Goal: Task Accomplishment & Management: Complete application form

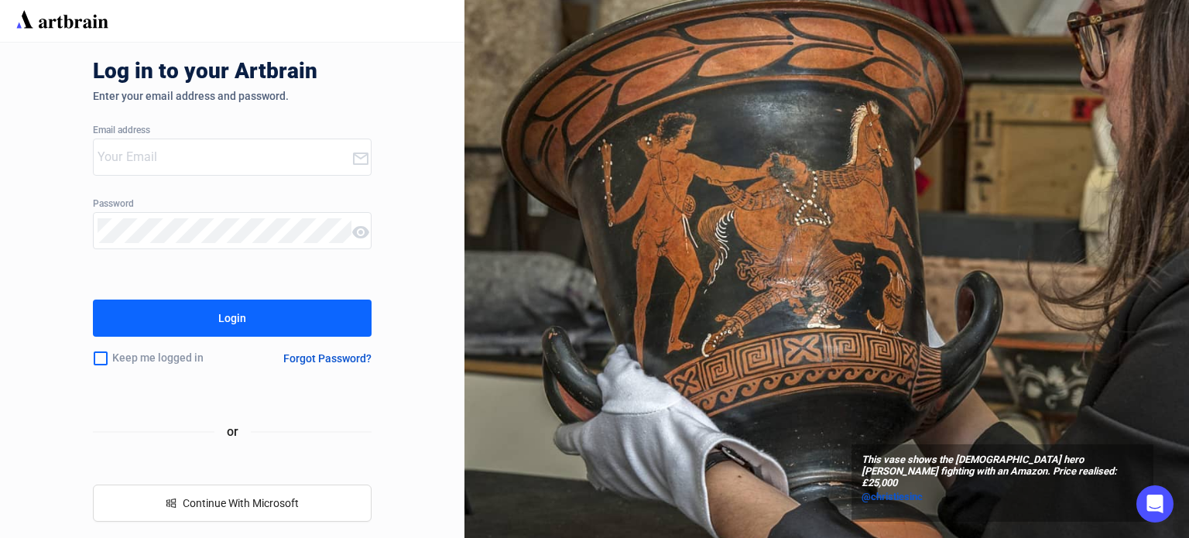
type input "[PERSON_NAME][EMAIL_ADDRESS][DOMAIN_NAME]"
click at [238, 315] on div "Login" at bounding box center [232, 318] width 28 height 25
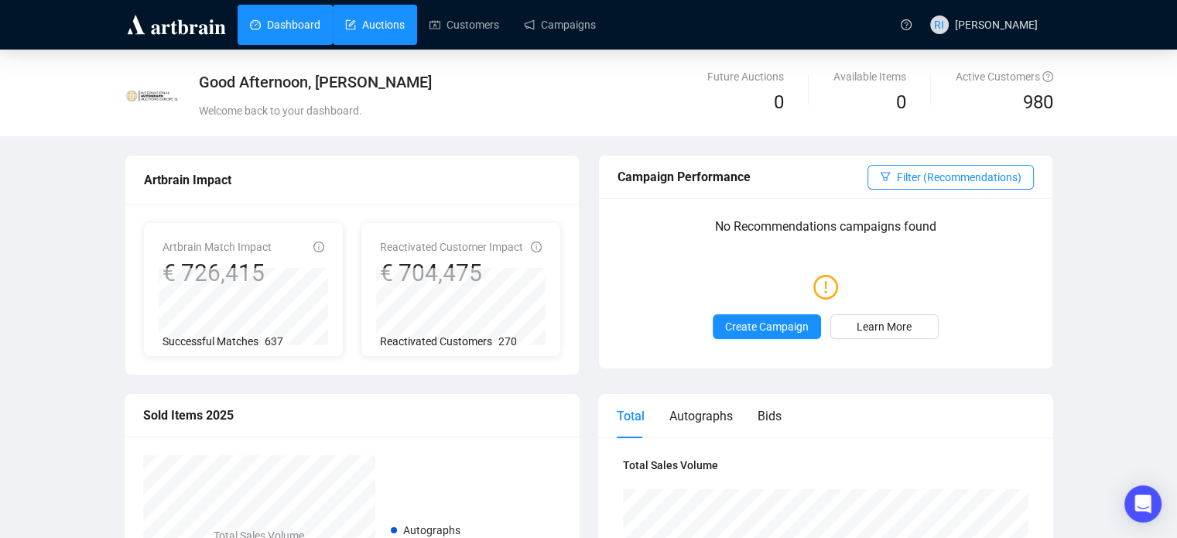
click at [378, 13] on link "Auctions" at bounding box center [375, 25] width 60 height 40
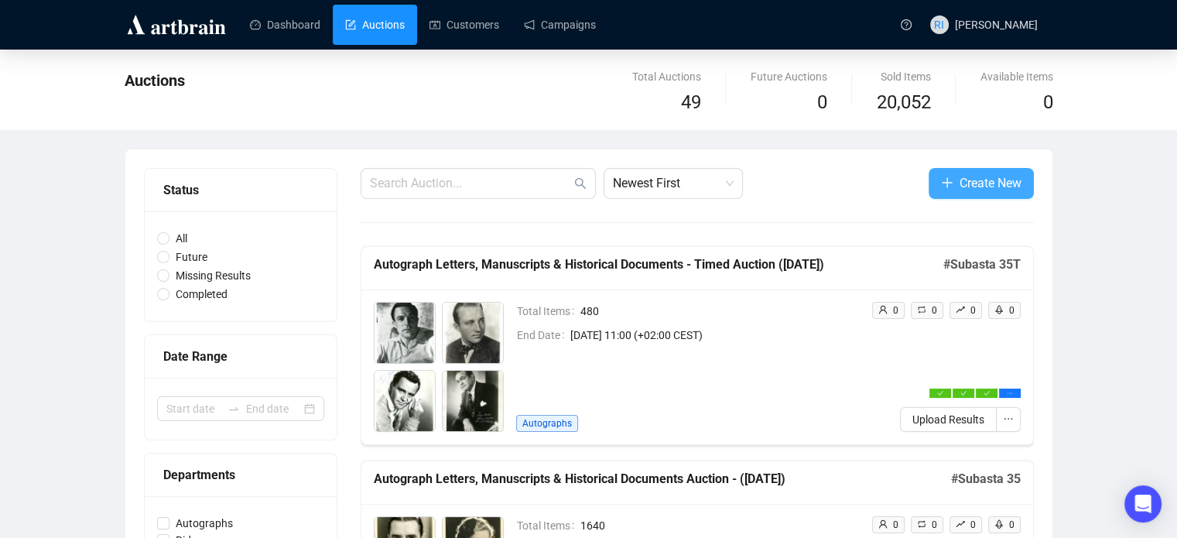
click at [967, 176] on span "Create New" at bounding box center [991, 182] width 62 height 19
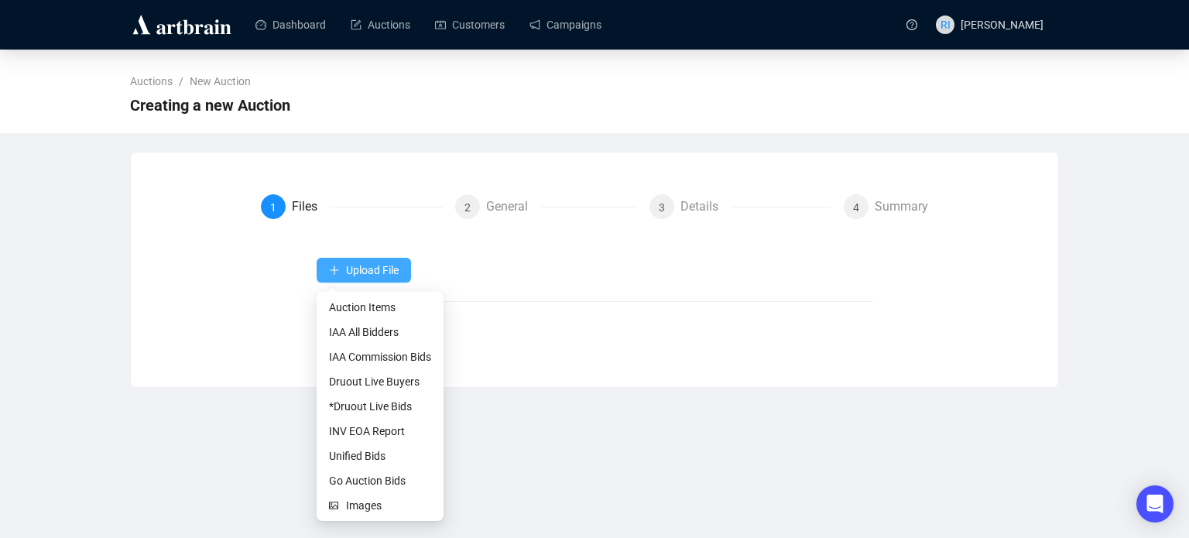
click at [393, 269] on span "Upload File" at bounding box center [372, 270] width 53 height 12
click at [372, 306] on span "Auction Items" at bounding box center [380, 307] width 102 height 17
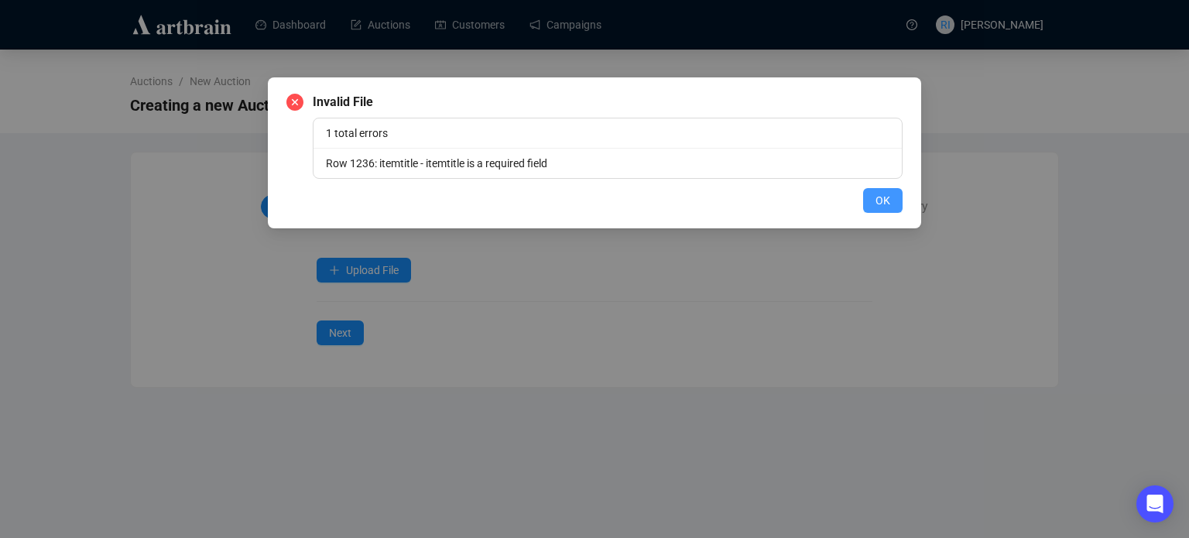
click at [887, 199] on span "OK" at bounding box center [882, 200] width 15 height 17
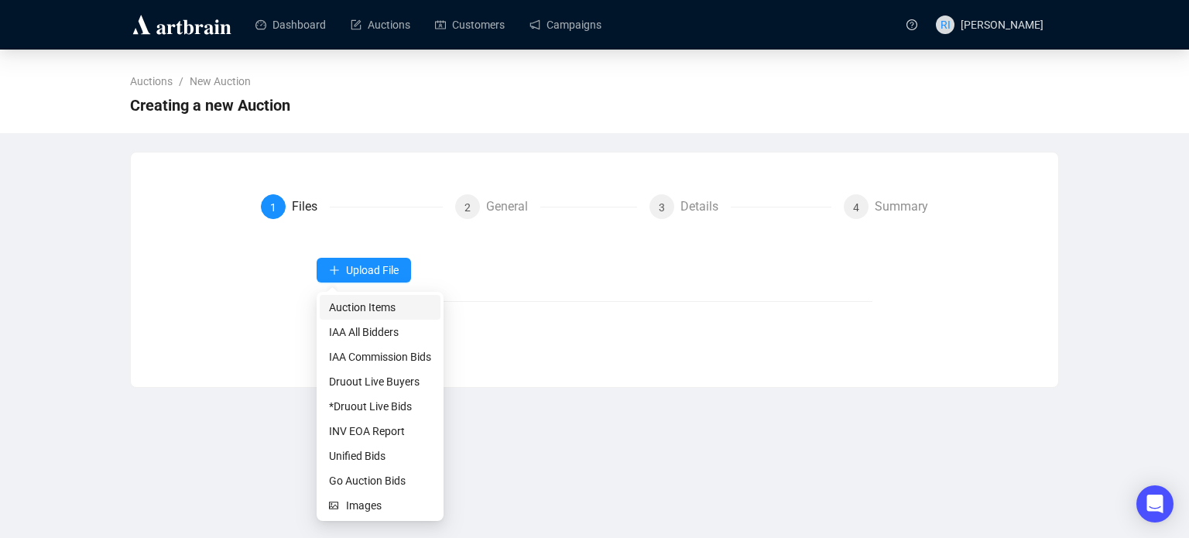
click at [360, 308] on span "Auction Items" at bounding box center [380, 307] width 102 height 17
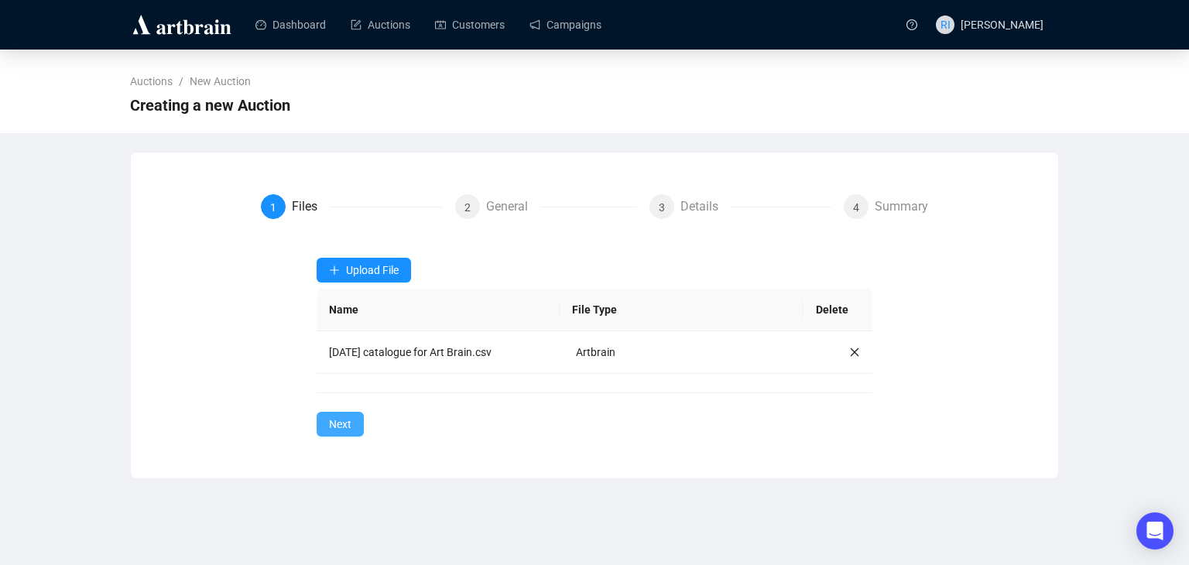
click at [341, 417] on span "Next" at bounding box center [340, 424] width 22 height 17
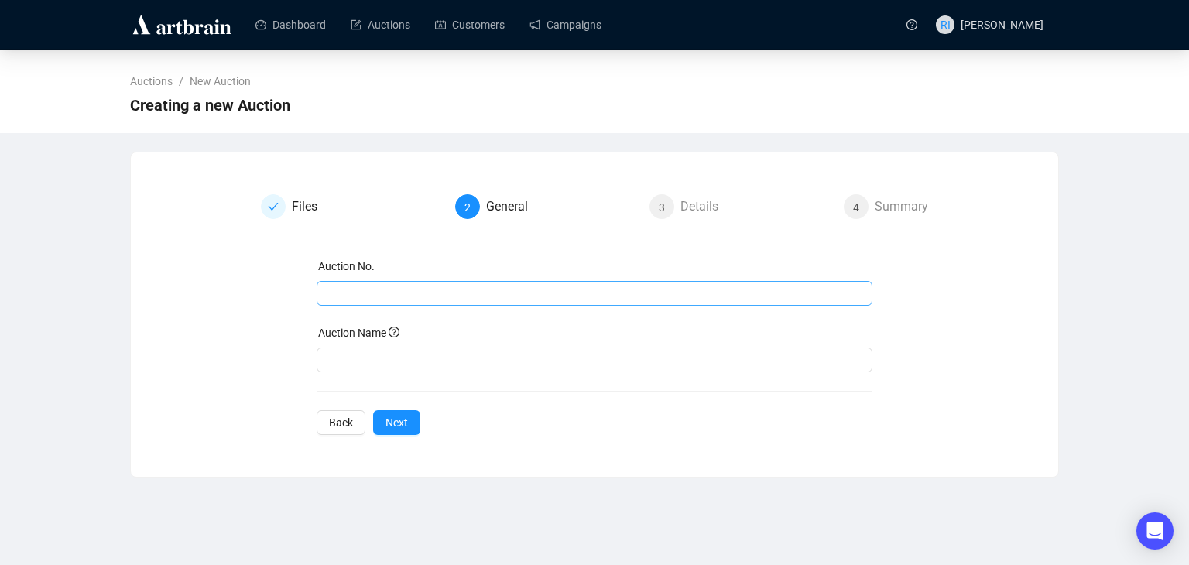
click at [351, 304] on span at bounding box center [595, 293] width 557 height 25
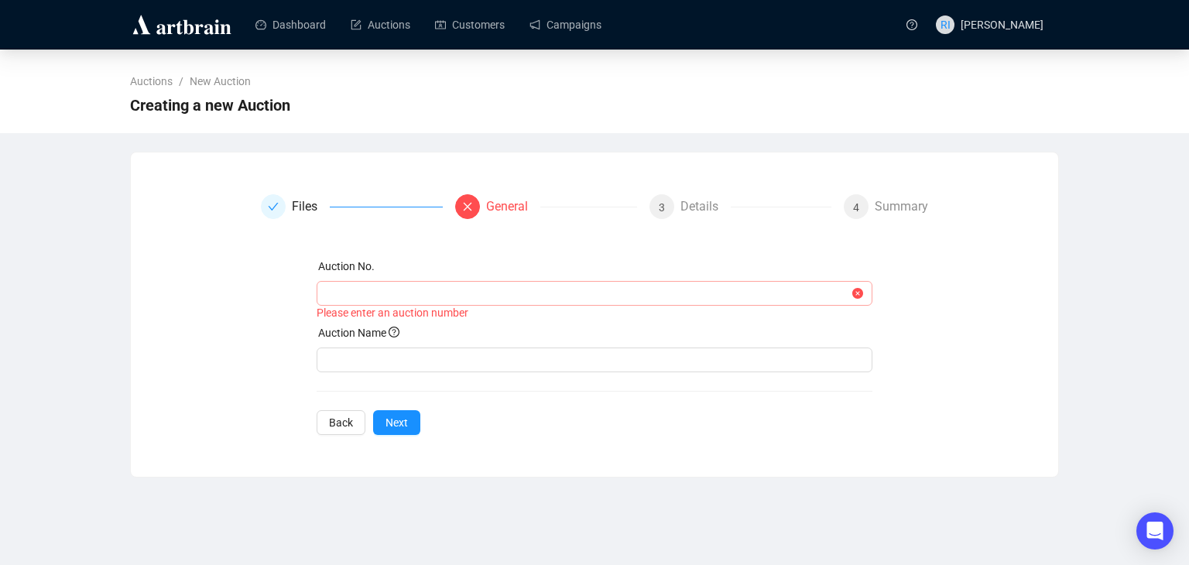
click at [351, 304] on span at bounding box center [595, 293] width 557 height 25
type input "s"
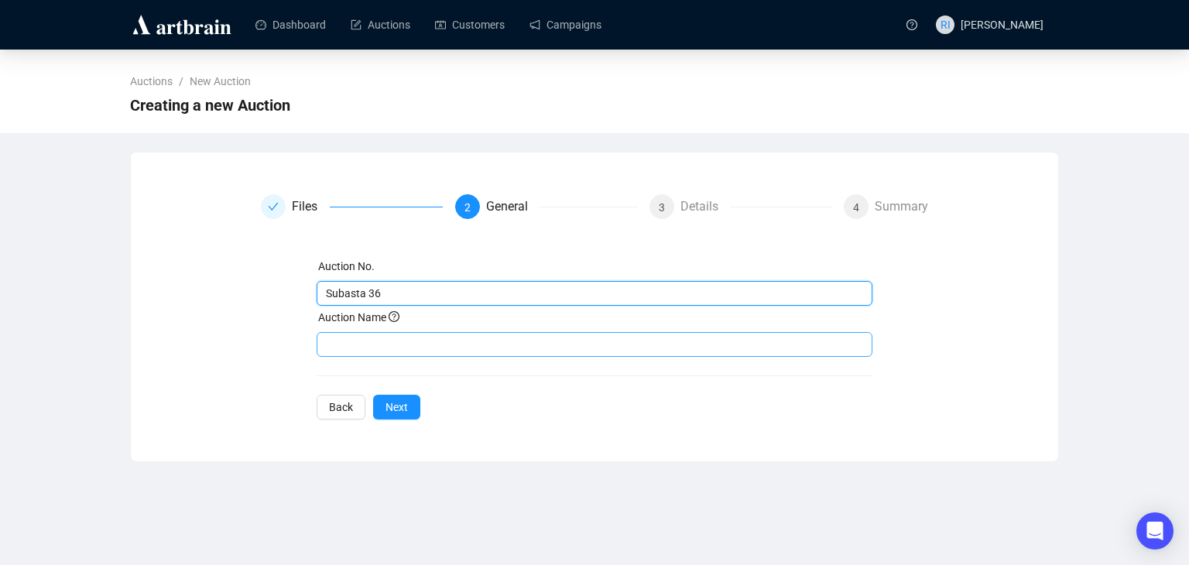
type input "Subasta 36"
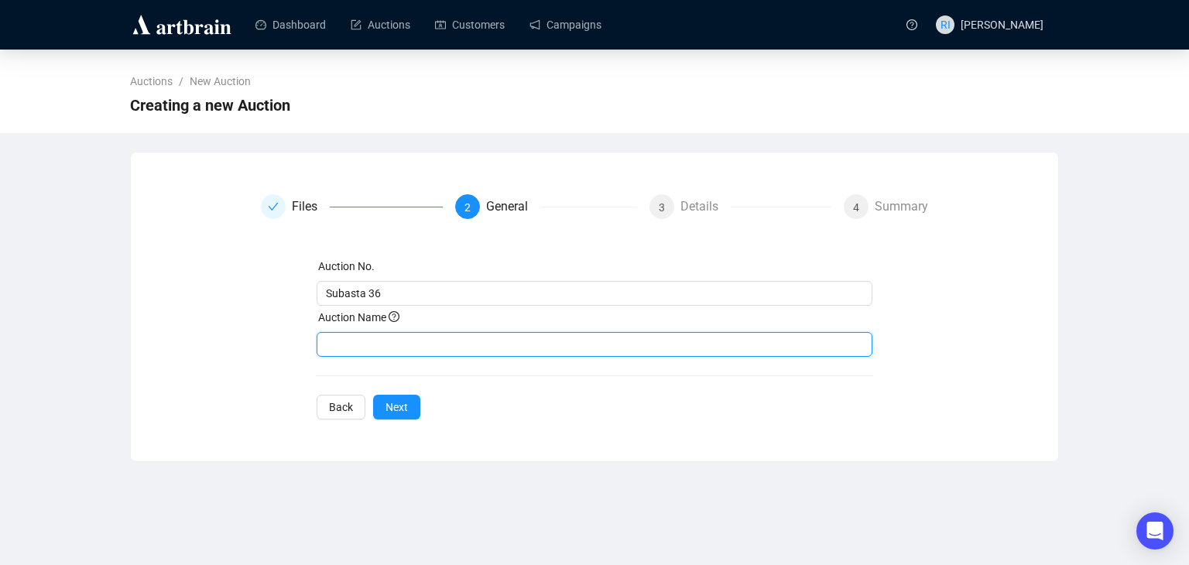
click at [362, 338] on input "text" at bounding box center [595, 344] width 557 height 25
click at [673, 348] on input "Autograph Letters, Manuscripts & Historical Documents - Timed Auction ([DATE])" at bounding box center [595, 344] width 557 height 25
click at [641, 344] on input "Autograph Letters, Manuscripts & Historical Documents - (January 2025)" at bounding box center [595, 344] width 557 height 25
type input "Autograph Letters, Manuscripts & Historical Documents - ([DATE])"
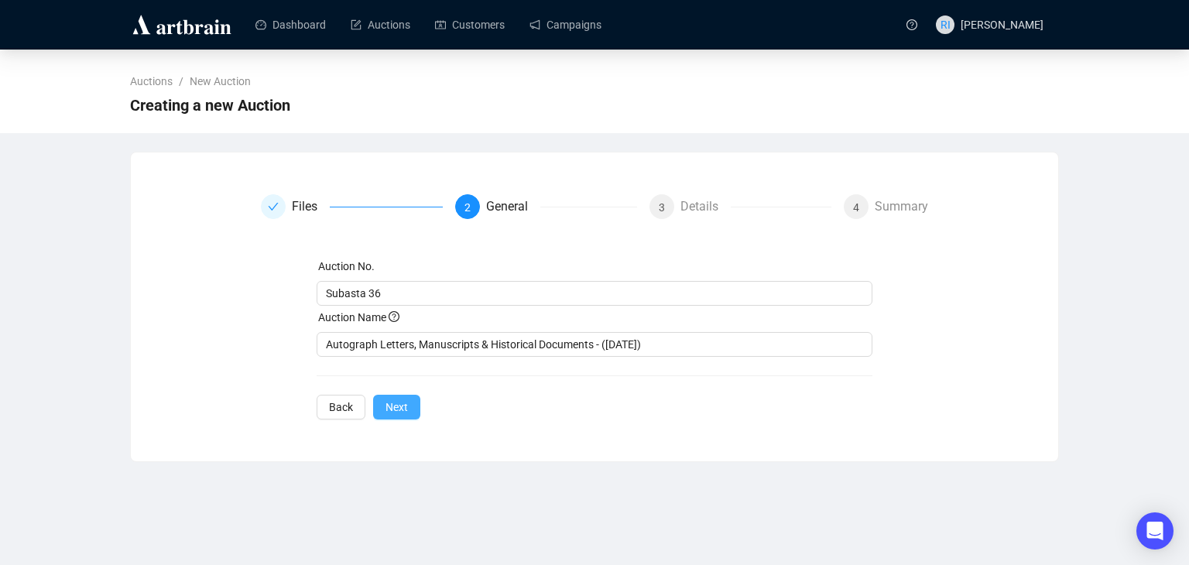
click at [391, 409] on span "Next" at bounding box center [396, 407] width 22 height 17
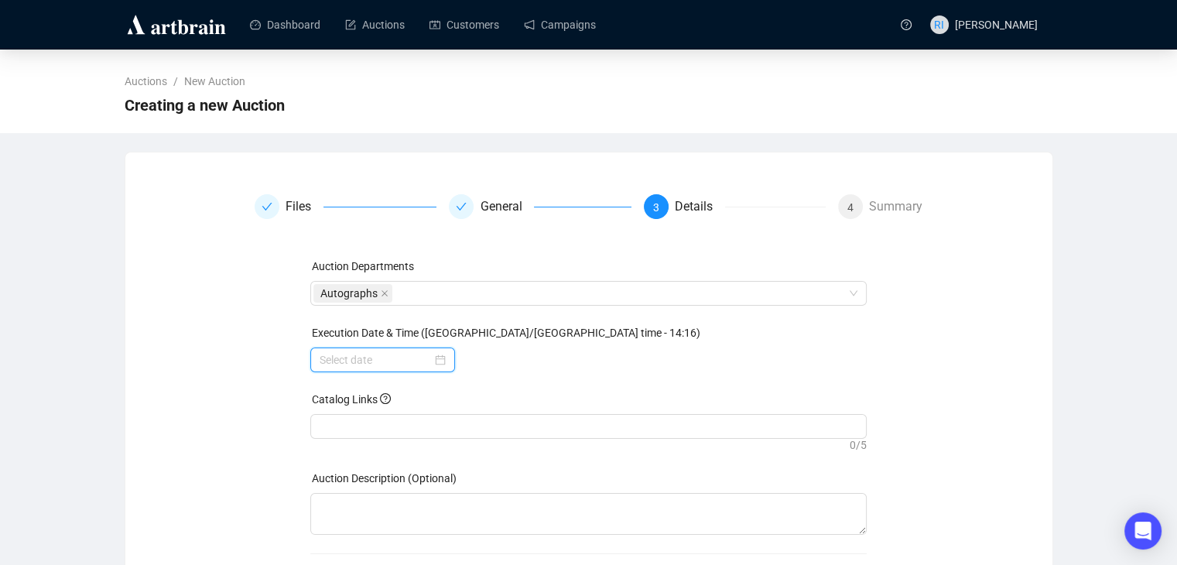
click at [398, 365] on input at bounding box center [376, 359] width 112 height 17
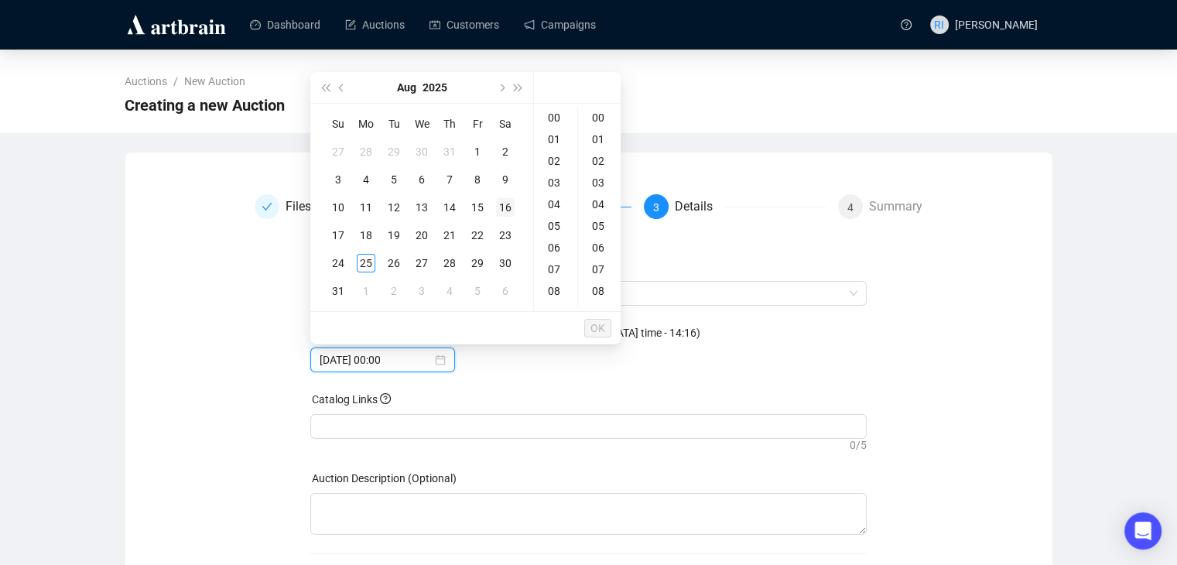
type input "2025-08-16 00:00"
click at [500, 84] on span "Next month (PageDown)" at bounding box center [501, 88] width 8 height 8
click at [420, 205] on div "17" at bounding box center [422, 207] width 19 height 19
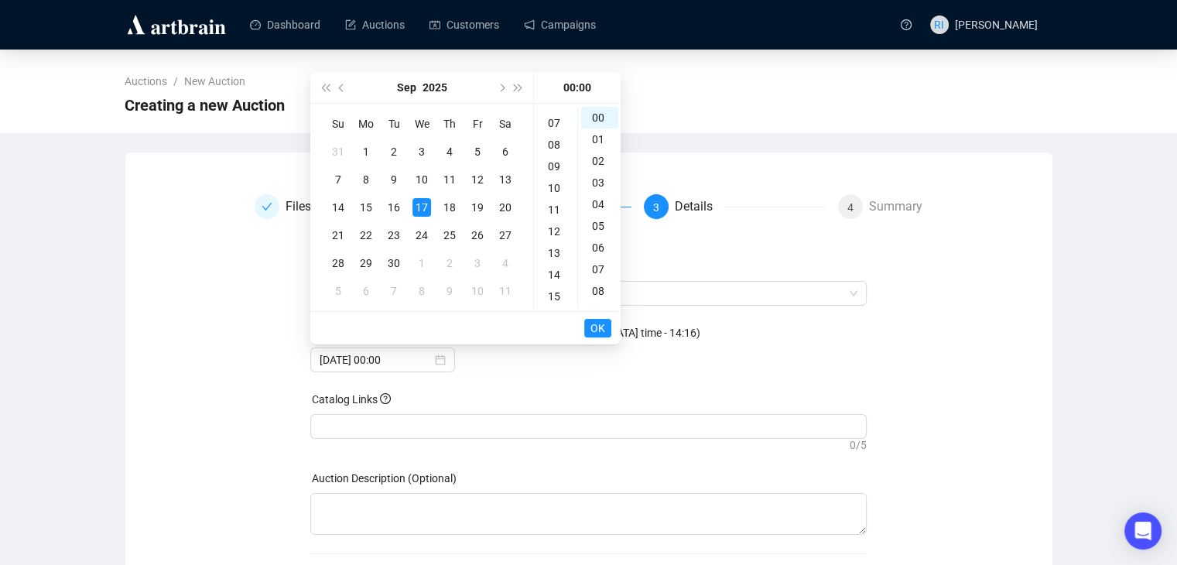
scroll to position [151, 0]
click at [562, 228] on div "12" at bounding box center [555, 227] width 37 height 22
type input "2025-09-17 12:00"
click at [591, 327] on span "OK" at bounding box center [598, 327] width 15 height 29
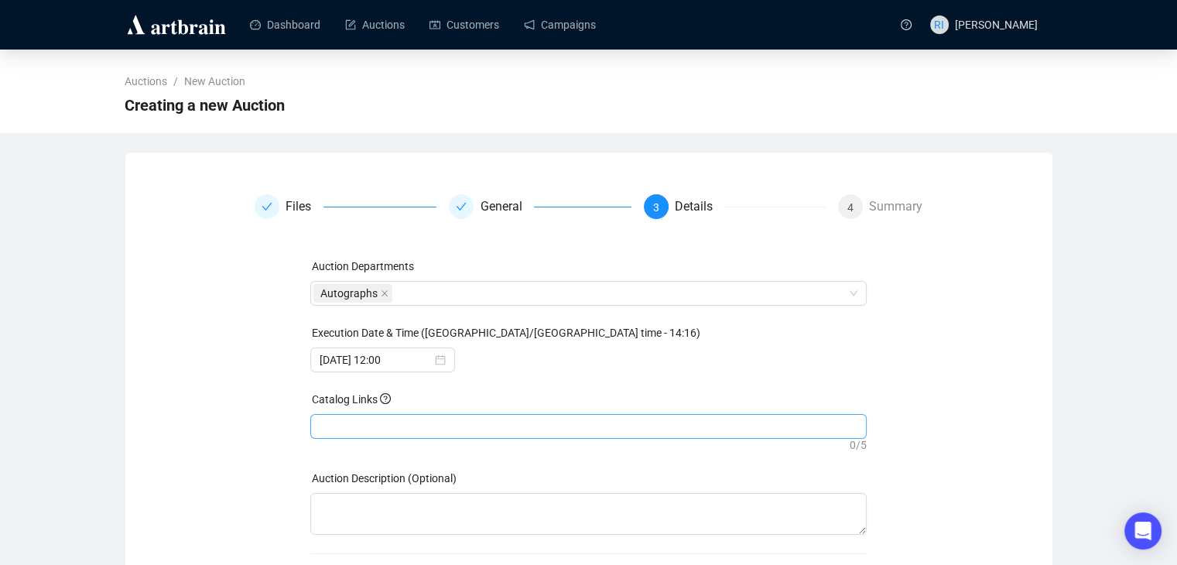
click at [384, 426] on div at bounding box center [588, 427] width 550 height 22
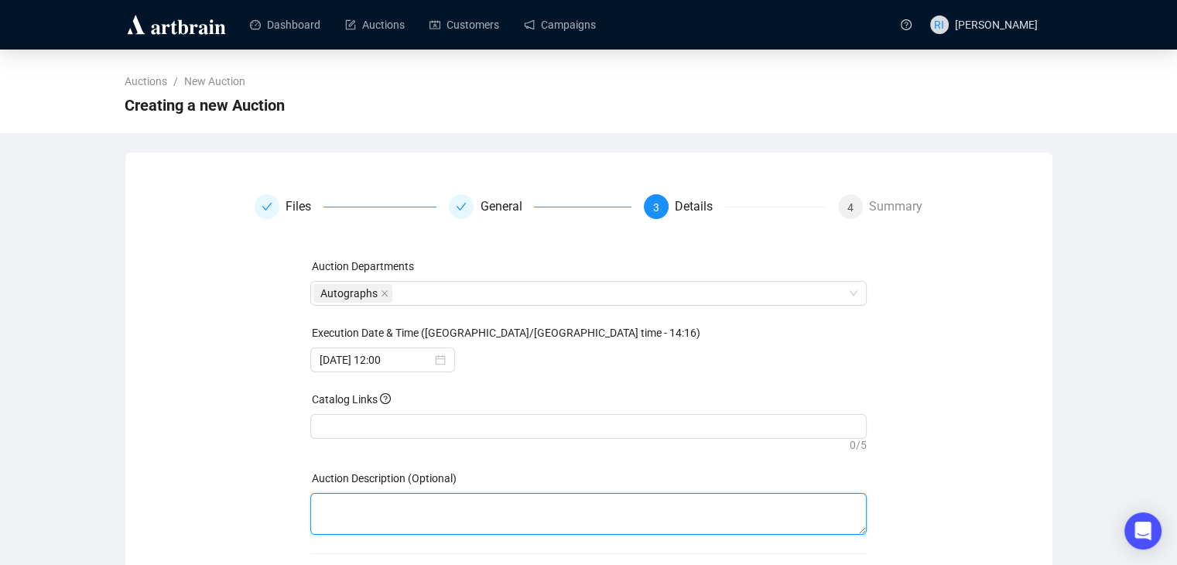
click at [361, 509] on textarea at bounding box center [588, 514] width 557 height 42
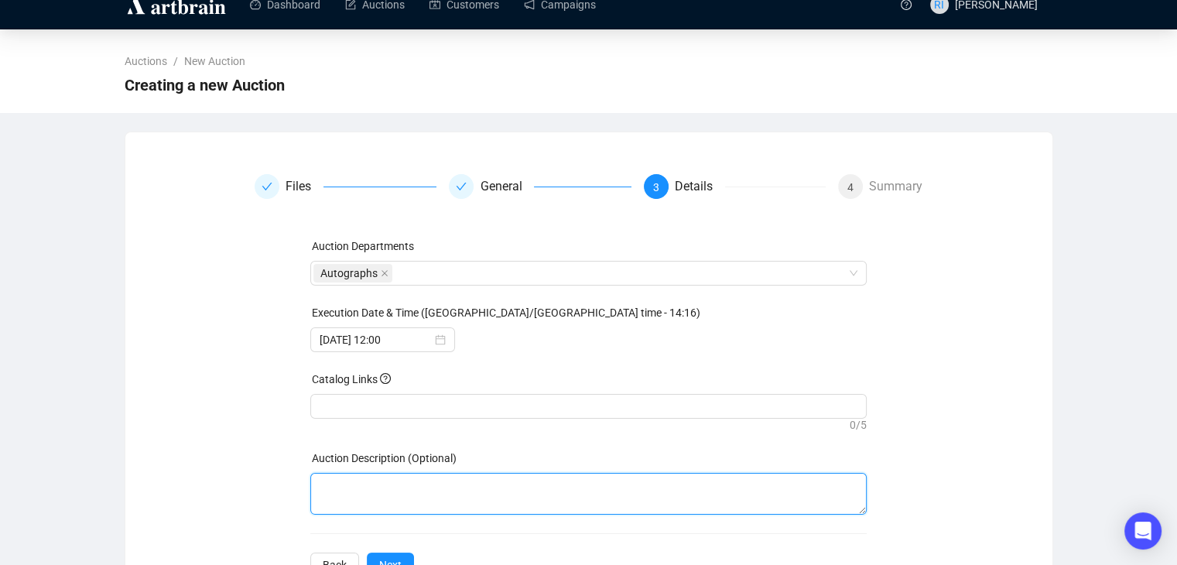
scroll to position [15, 0]
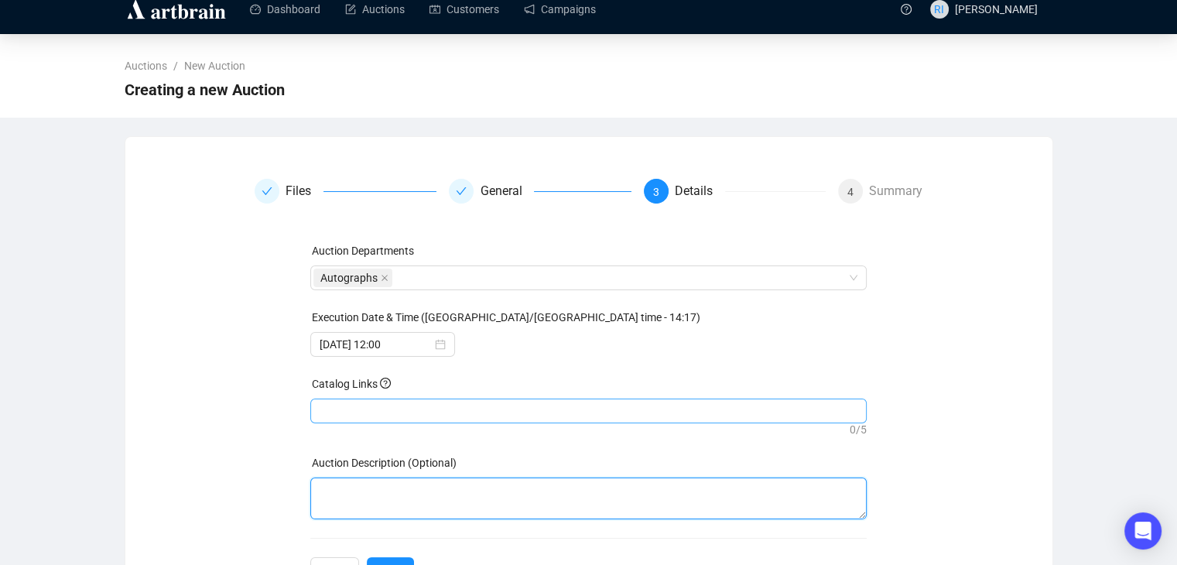
click at [332, 414] on div at bounding box center [588, 411] width 550 height 22
paste input "https://www.autographauctions.eu/upcoming-auctions/"
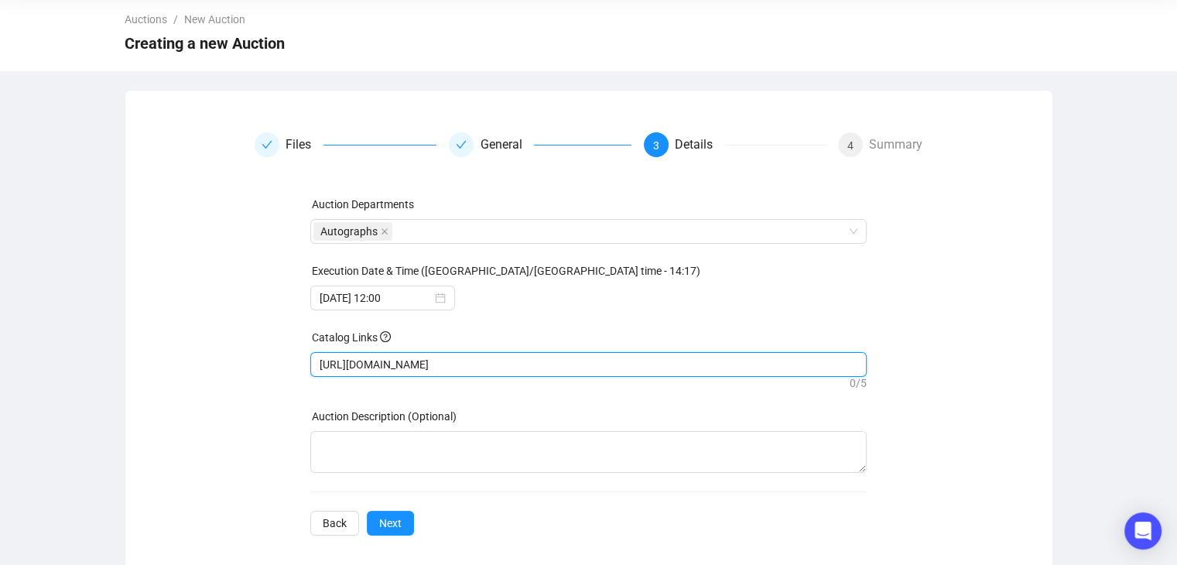
scroll to position [75, 0]
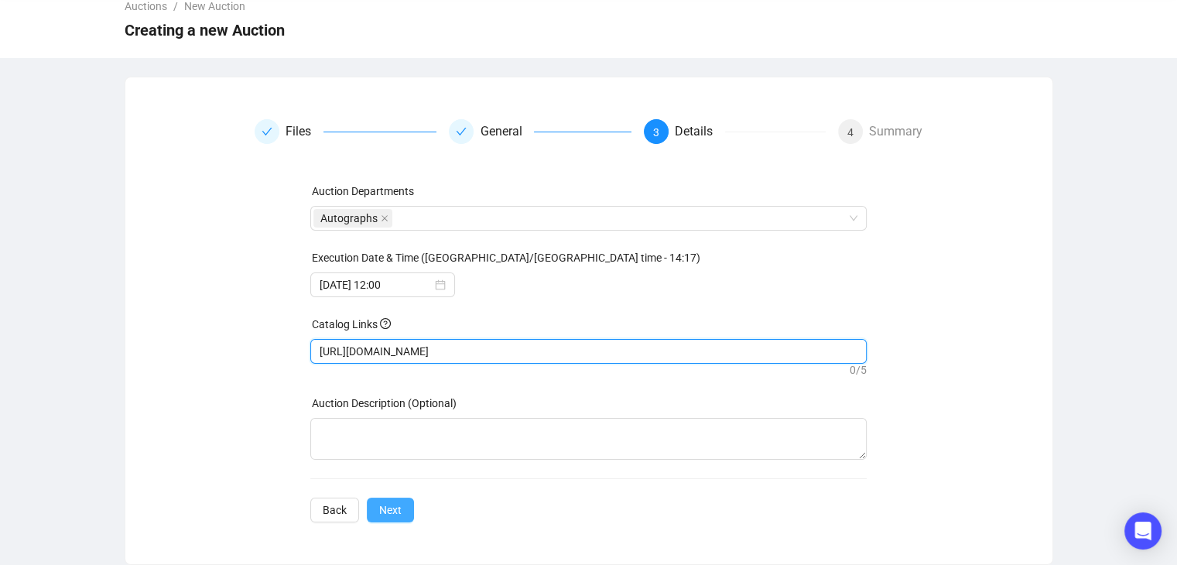
type input "https://www.autographauctions.eu/upcoming-auctions/"
click at [385, 505] on span "Next" at bounding box center [390, 510] width 22 height 17
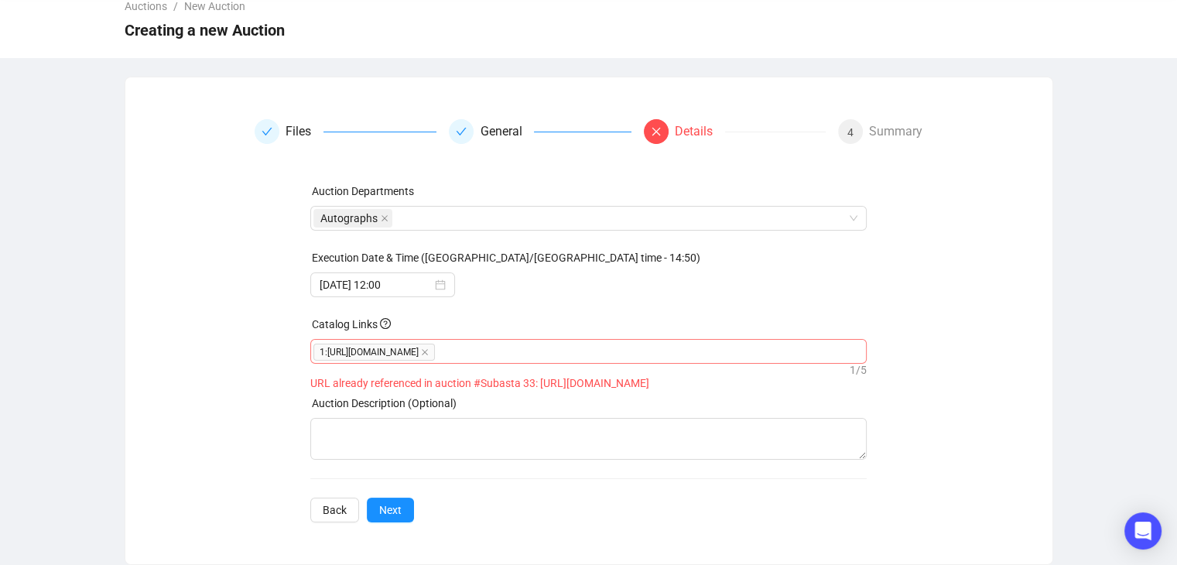
click at [435, 352] on span "1 : https://www.autographauctions.eu/upcoming-auctions/" at bounding box center [374, 352] width 122 height 17
click at [429, 351] on icon "close" at bounding box center [425, 352] width 8 height 8
paste input "[URL][DOMAIN_NAME]"
type input "[URL][DOMAIN_NAME]"
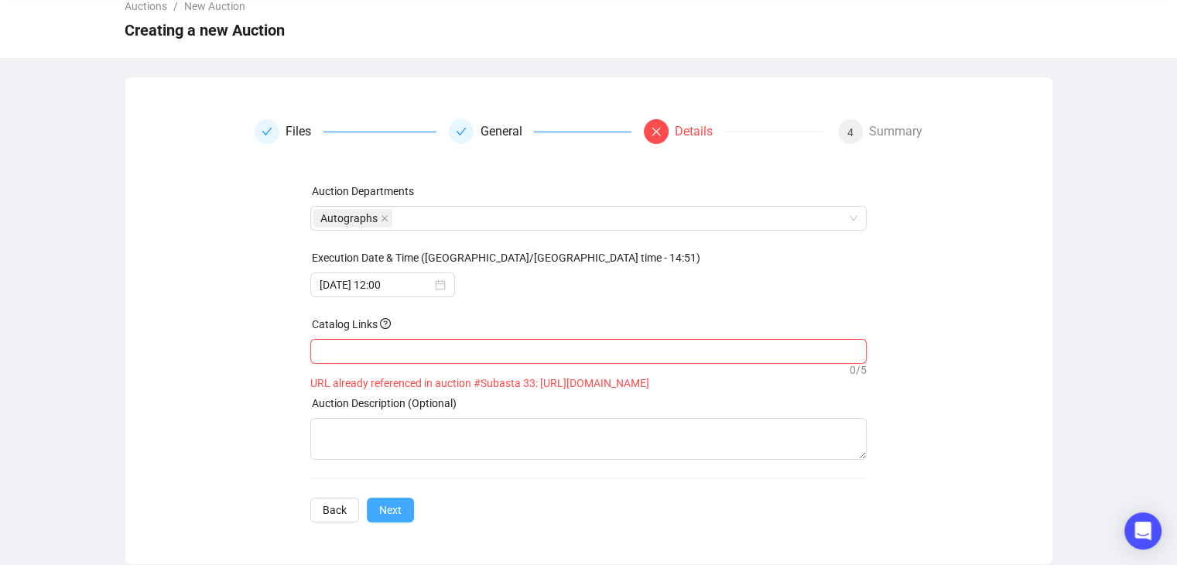
click at [399, 507] on div "Auction Departments Autographs Execution Date & Time (Europe/Madrid time - 14:5…" at bounding box center [588, 353] width 557 height 340
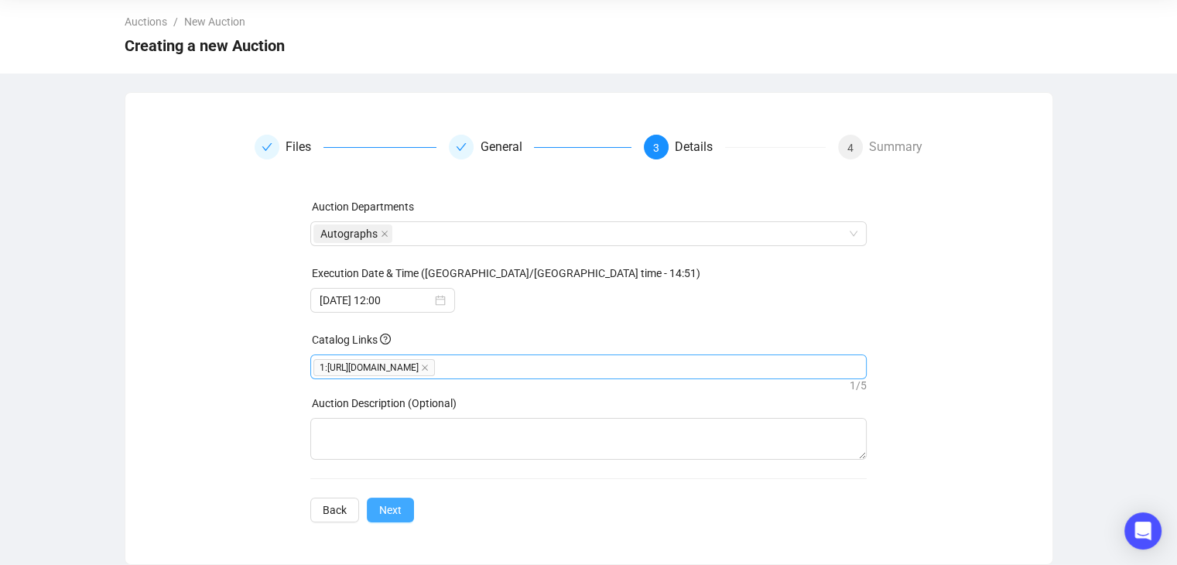
click at [399, 507] on button "Next" at bounding box center [390, 510] width 47 height 25
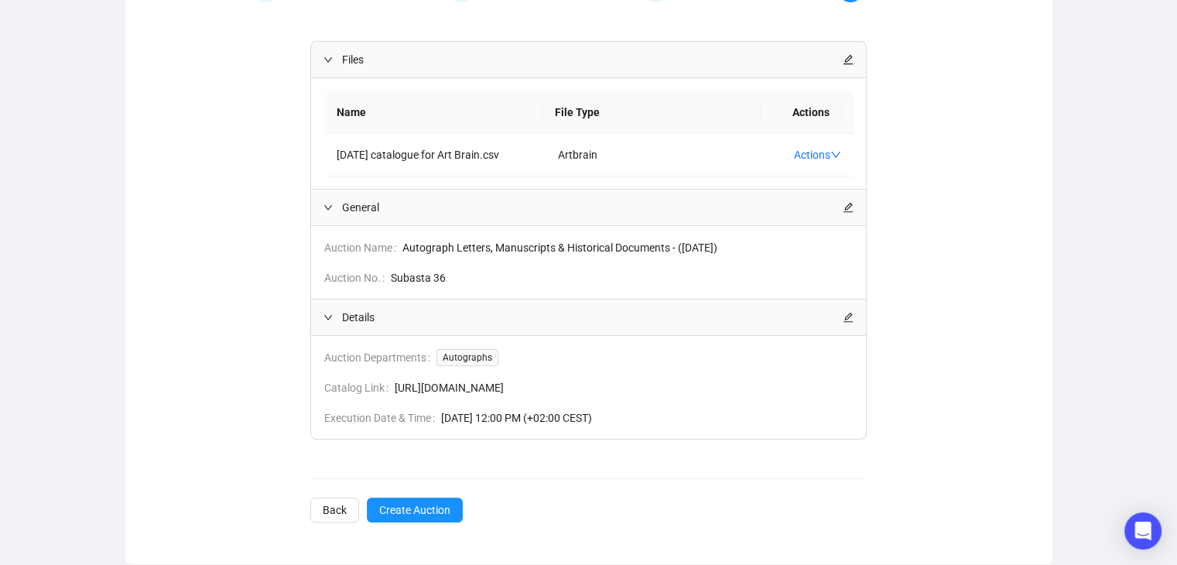
scroll to position [249, 0]
click at [416, 512] on span "Create Auction" at bounding box center [414, 510] width 71 height 17
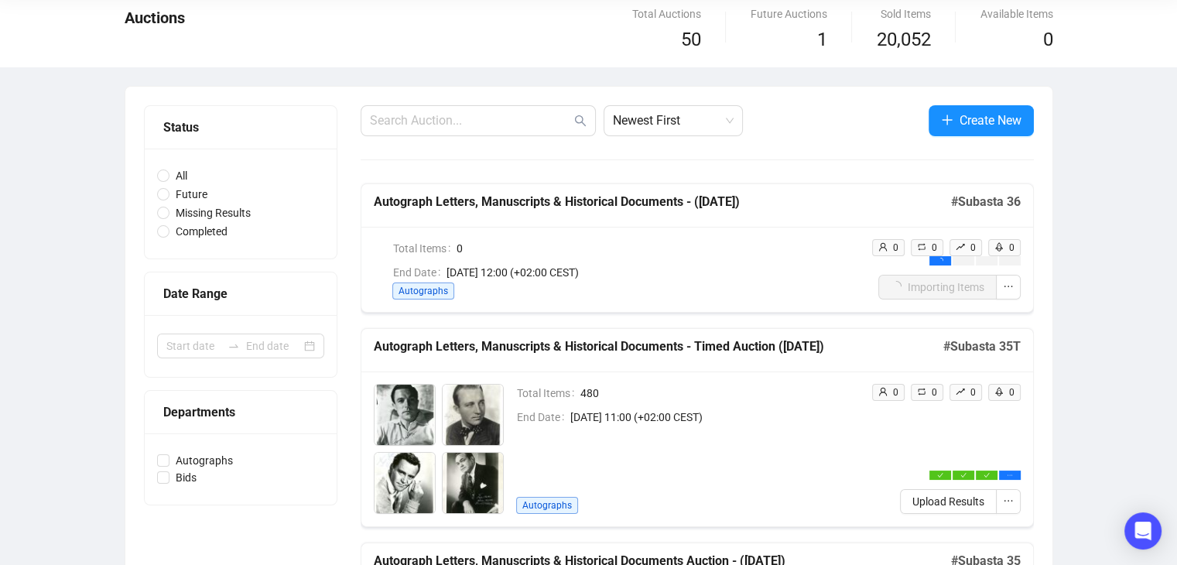
scroll to position [54, 0]
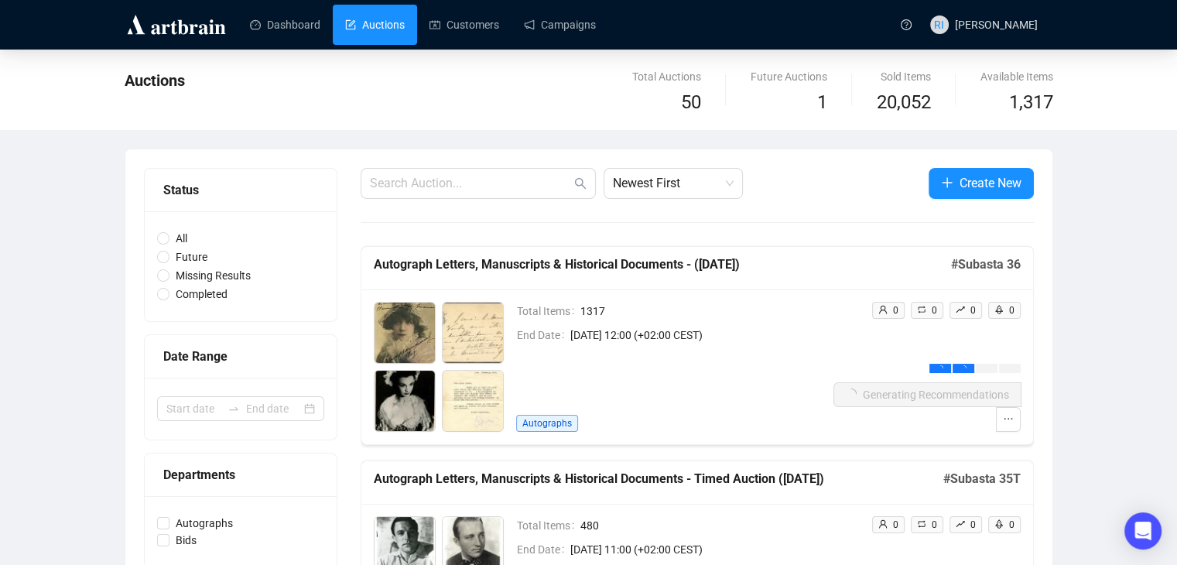
click at [452, 326] on img at bounding box center [473, 333] width 60 height 60
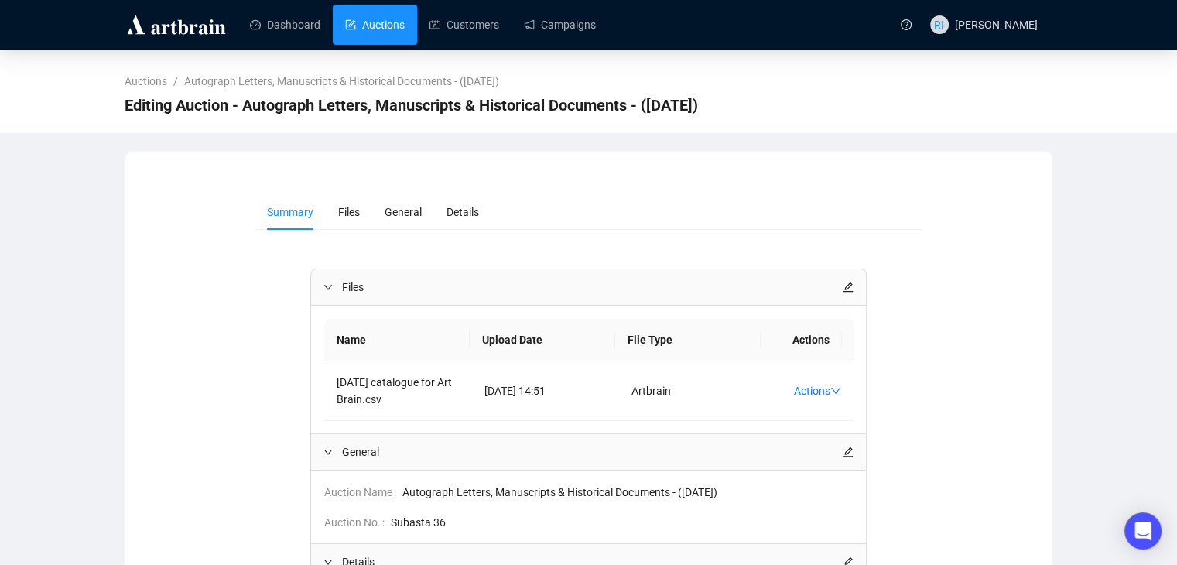
click at [396, 28] on link "Auctions" at bounding box center [375, 25] width 60 height 40
